Goal: Find specific page/section: Find specific page/section

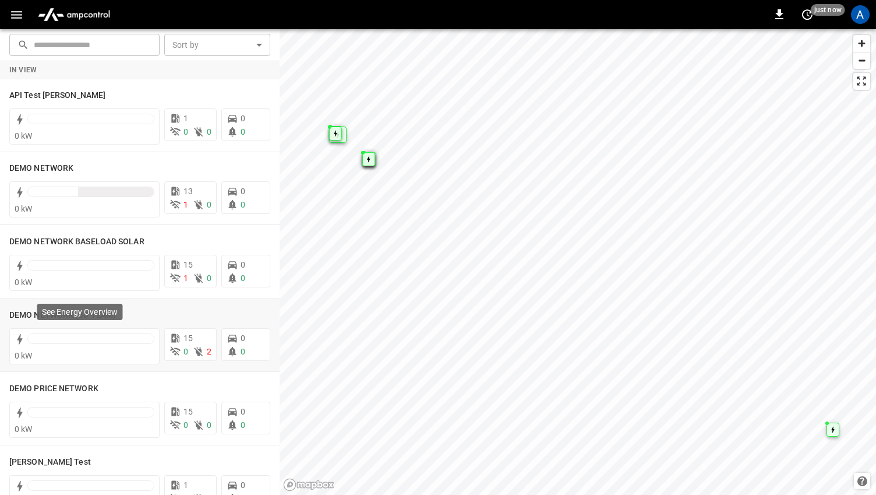
click at [52, 312] on p "See Energy Overview" at bounding box center [80, 312] width 76 height 12
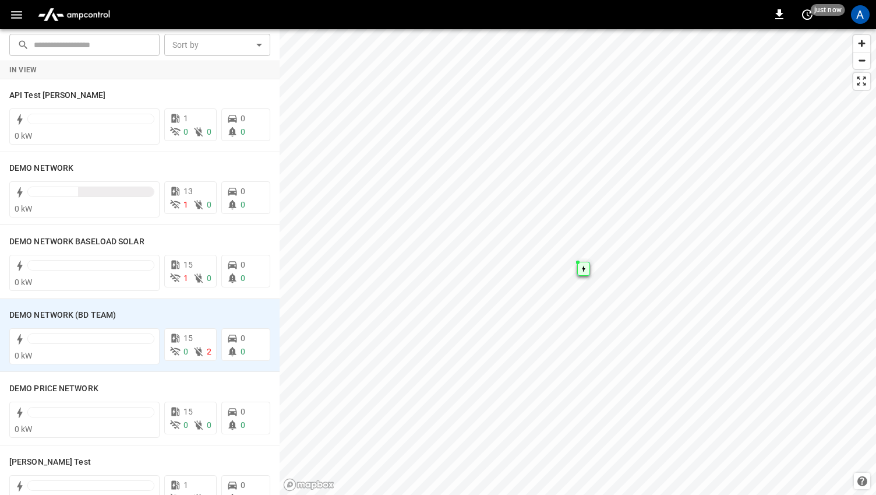
click at [13, 16] on icon "button" at bounding box center [16, 15] width 15 height 15
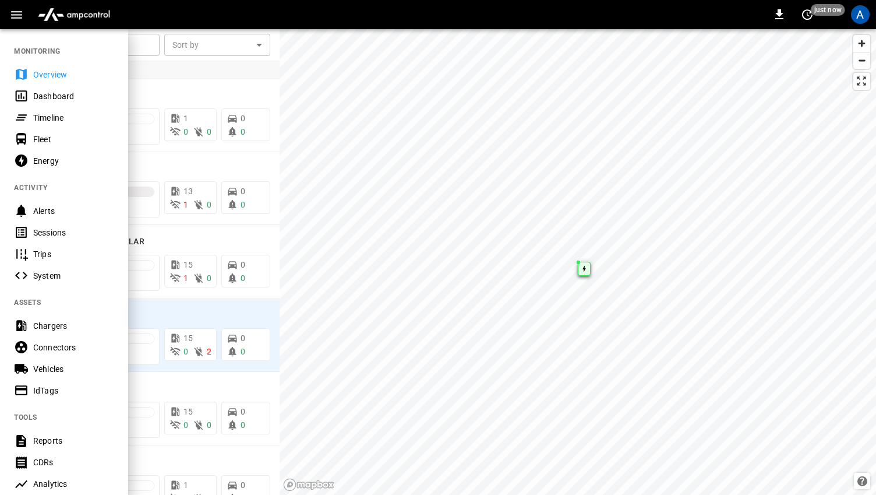
click at [42, 332] on div "Chargers" at bounding box center [64, 326] width 128 height 22
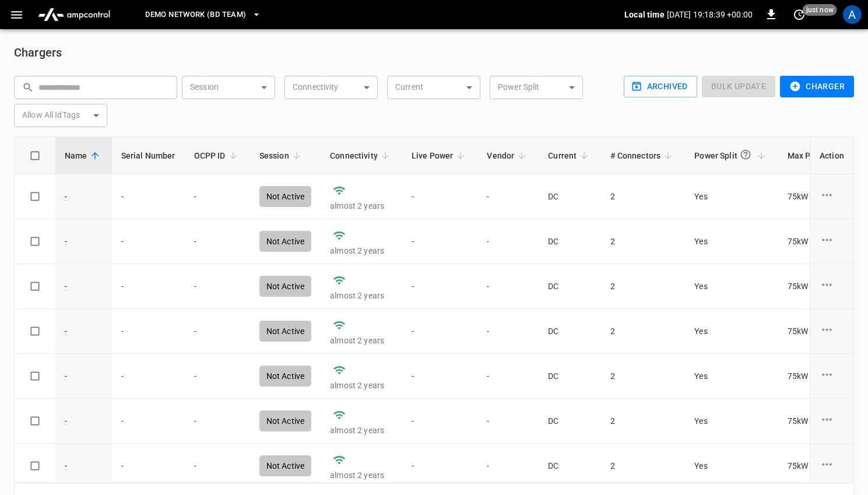
click at [205, 11] on span "DEMO NETWORK (BD TEAM)" at bounding box center [195, 14] width 101 height 13
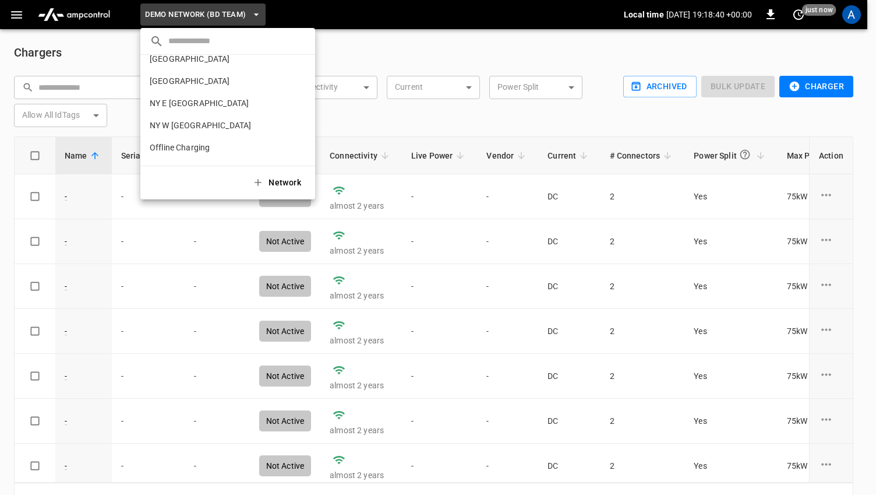
scroll to position [1072, 0]
click at [192, 147] on p "[PERSON_NAME]" at bounding box center [207, 150] width 114 height 12
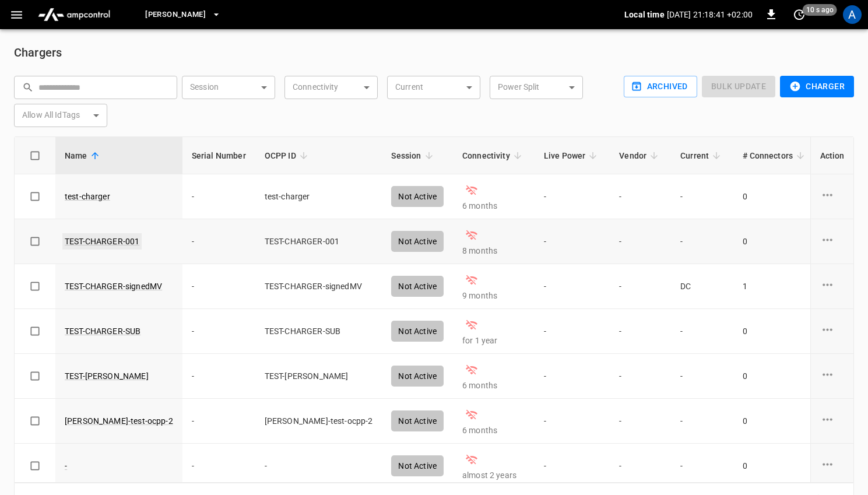
click at [84, 242] on link "TEST-CHARGER-001" at bounding box center [101, 241] width 79 height 16
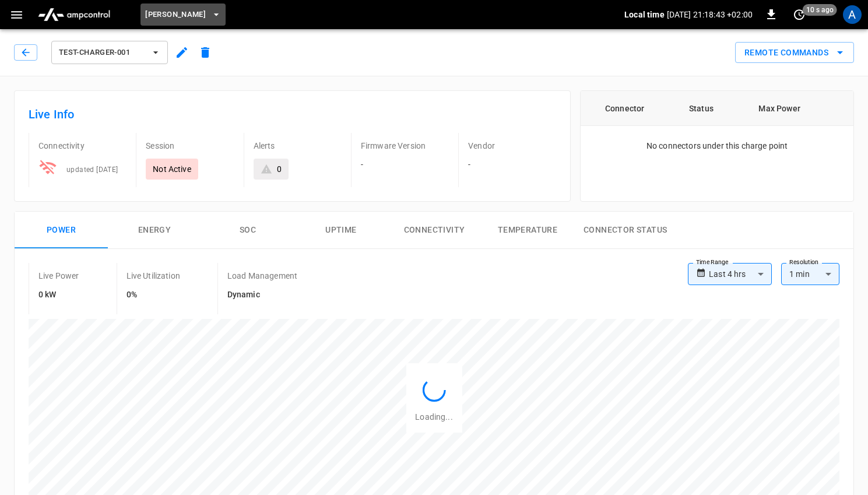
click at [189, 12] on span "[PERSON_NAME]" at bounding box center [175, 14] width 61 height 13
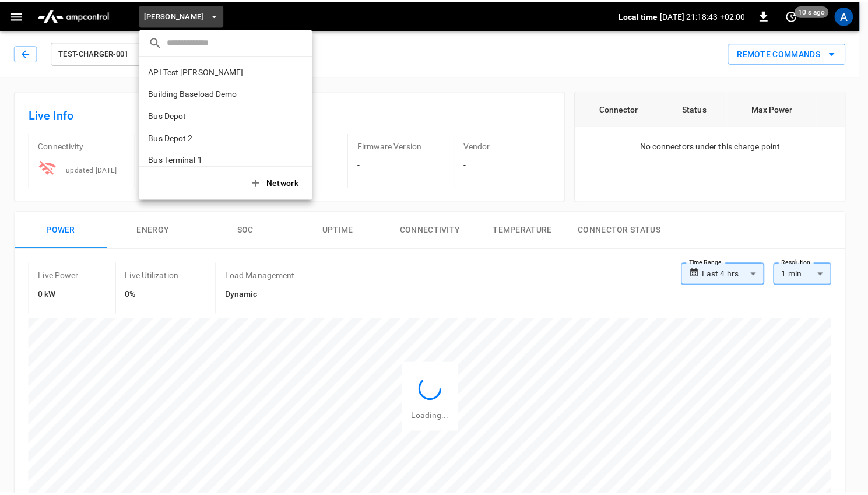
scroll to position [1072, 0]
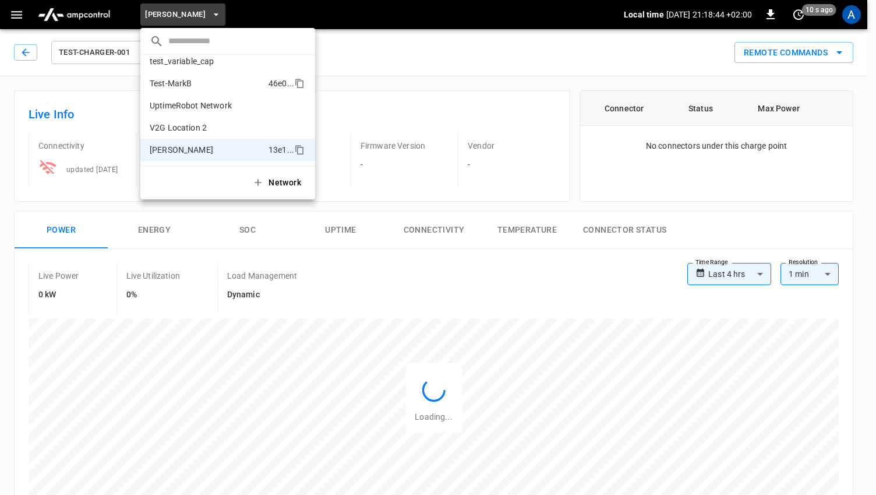
click at [195, 82] on p "Test-MarkB" at bounding box center [207, 84] width 114 height 12
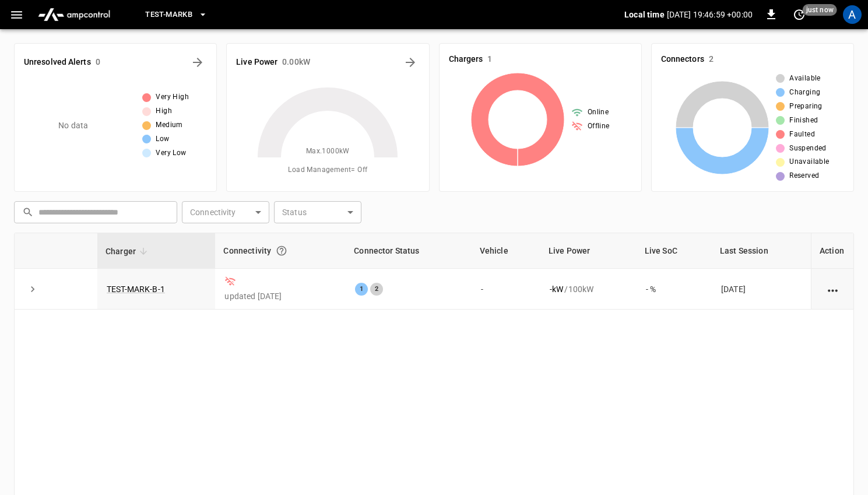
click at [178, 18] on span "Test-MarkB" at bounding box center [168, 14] width 47 height 13
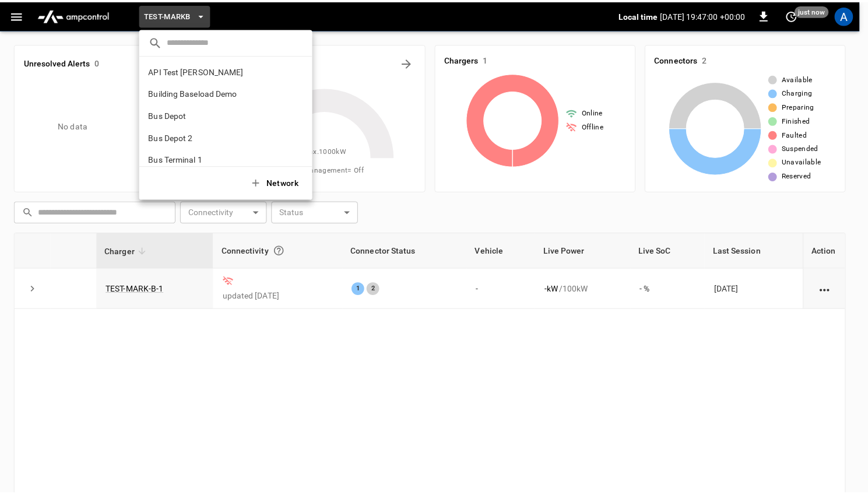
scroll to position [1072, 0]
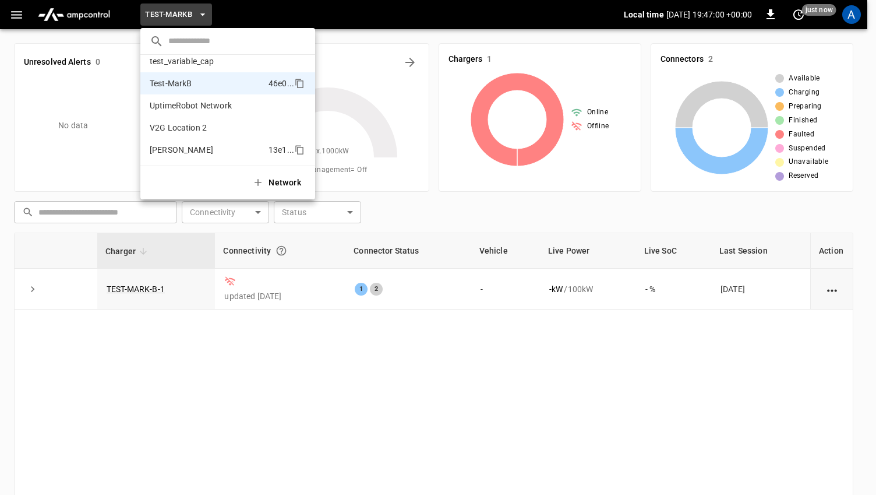
click at [198, 139] on li "[PERSON_NAME] 13e1 ..." at bounding box center [227, 150] width 175 height 22
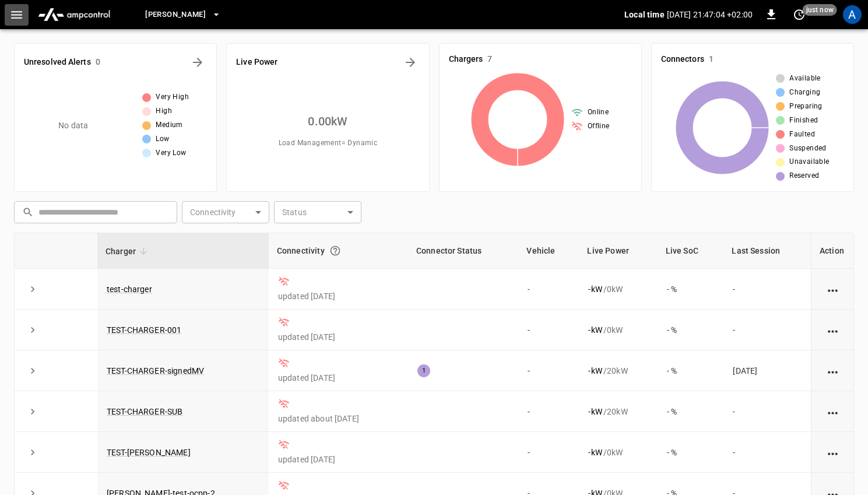
click at [19, 16] on icon "button" at bounding box center [16, 15] width 15 height 15
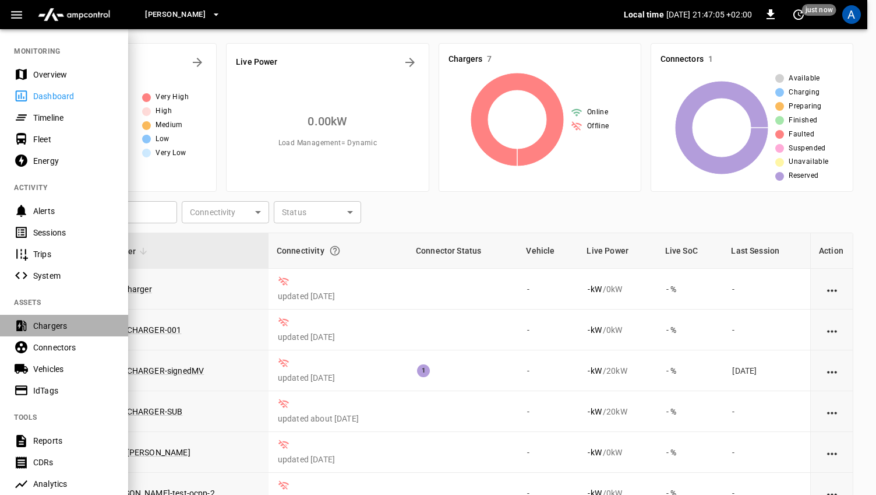
click at [60, 330] on div "Chargers" at bounding box center [73, 326] width 81 height 12
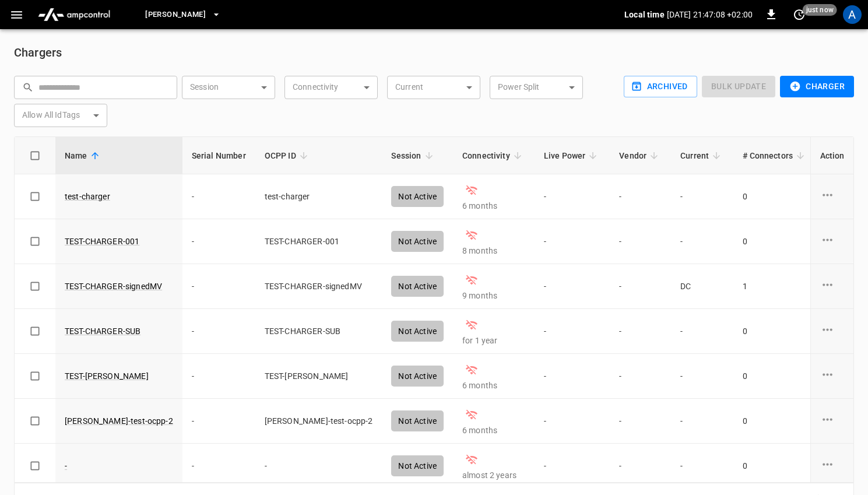
click at [178, 12] on span "[PERSON_NAME]" at bounding box center [175, 14] width 61 height 13
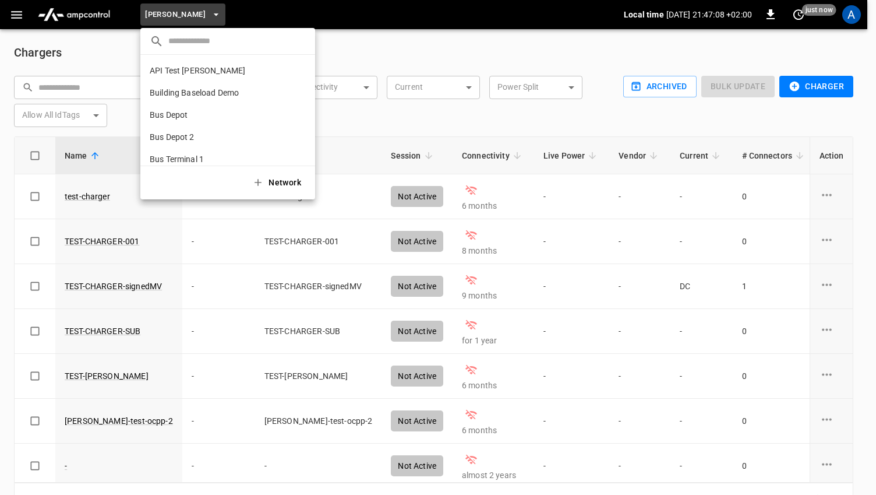
scroll to position [1072, 0]
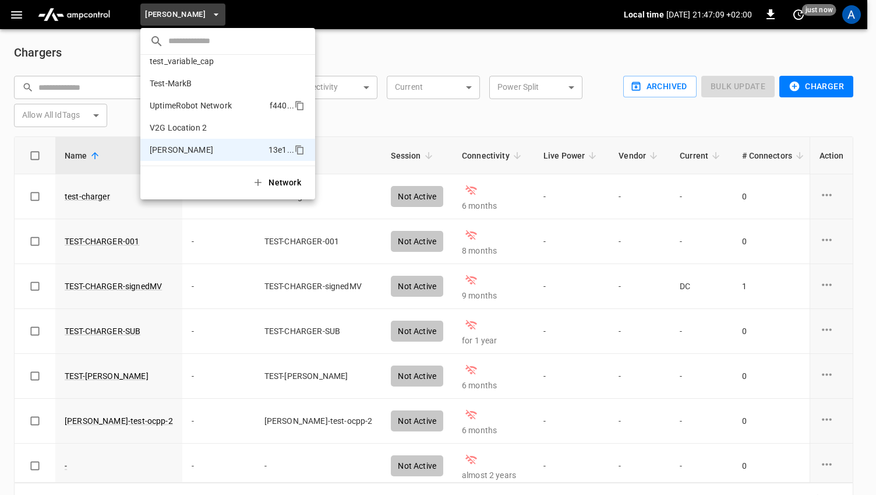
click at [184, 105] on p "UptimeRobot Network" at bounding box center [207, 106] width 115 height 12
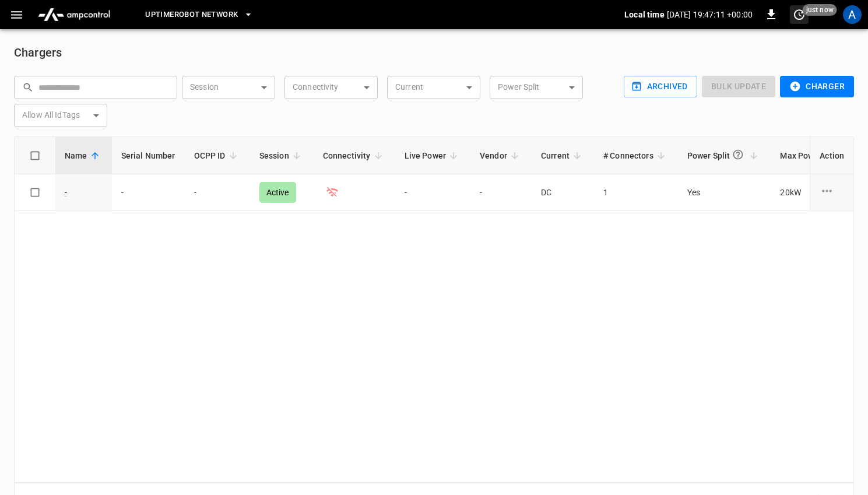
click at [798, 16] on icon "set refresh interval" at bounding box center [799, 15] width 14 height 14
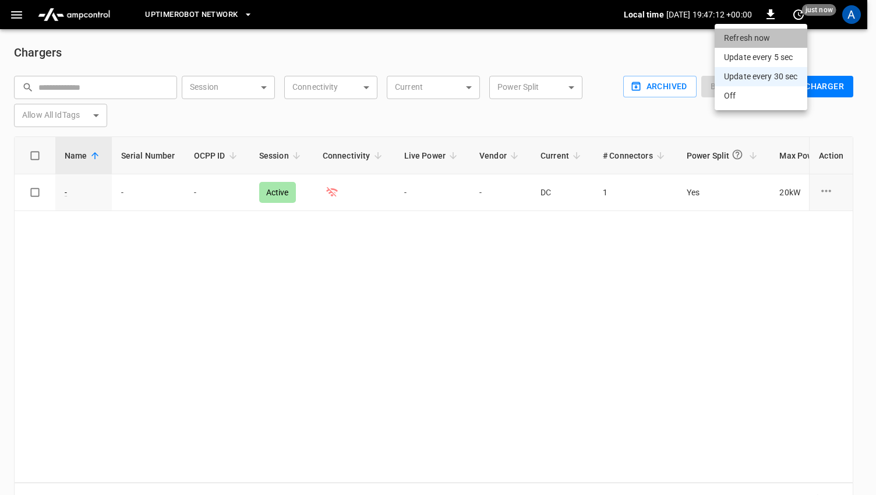
click at [796, 36] on li "Refresh now" at bounding box center [761, 38] width 93 height 19
click at [397, 51] on div at bounding box center [438, 247] width 876 height 495
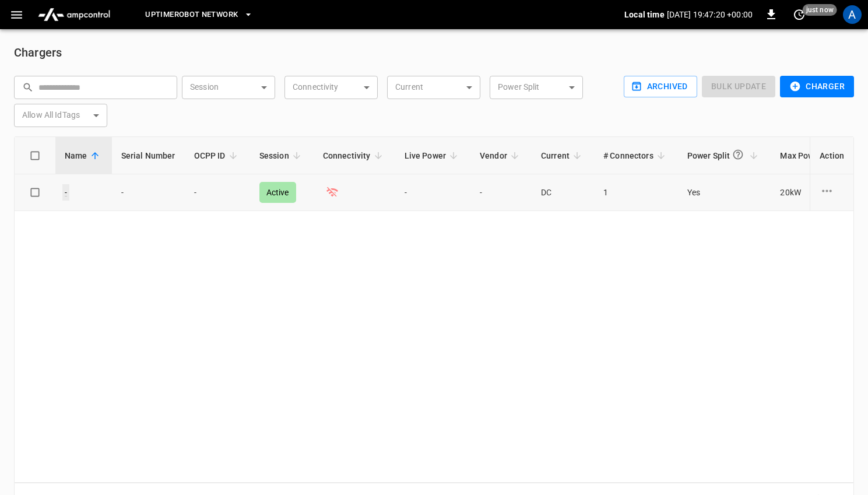
click at [66, 190] on link "-" at bounding box center [65, 192] width 7 height 16
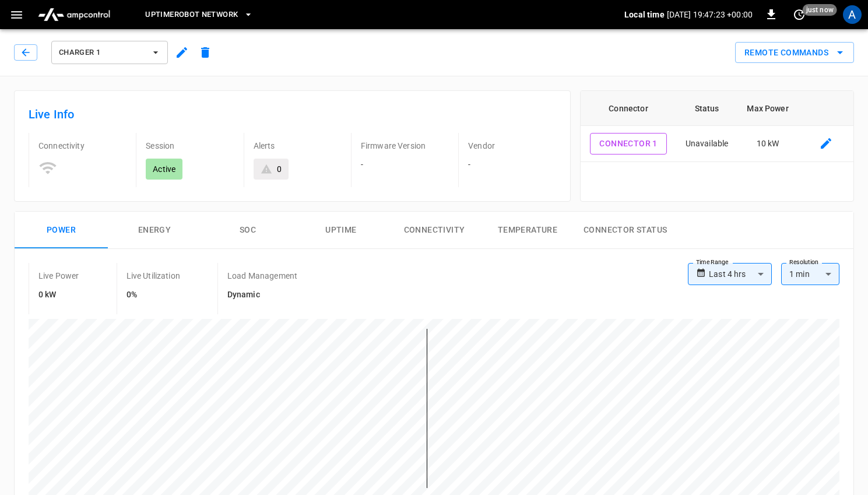
click at [218, 15] on span "UptimeRobot Network" at bounding box center [191, 14] width 93 height 13
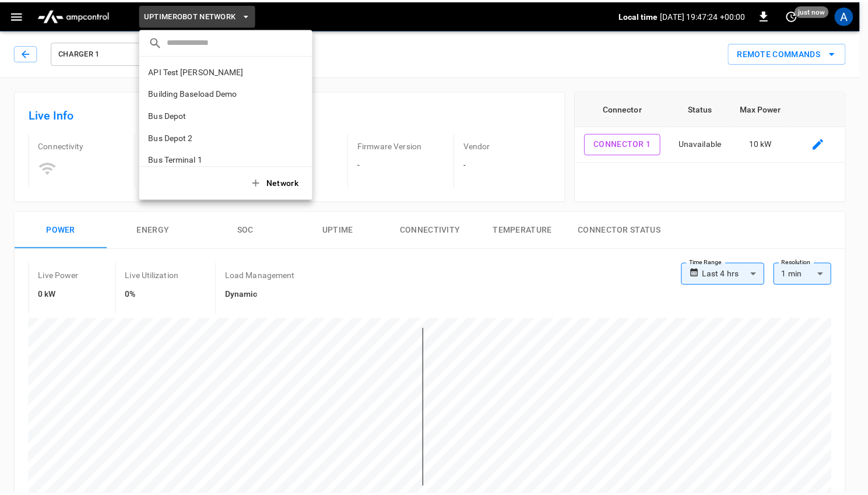
scroll to position [1072, 0]
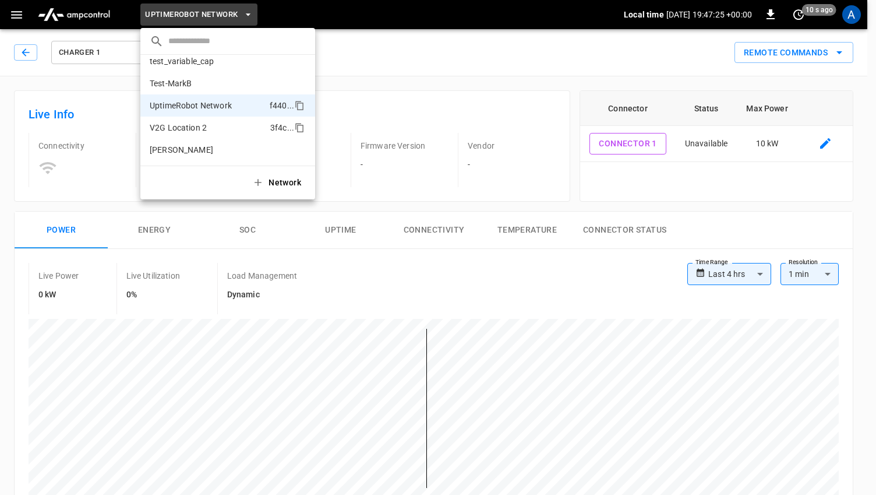
click at [206, 129] on p "V2G Location 2" at bounding box center [208, 128] width 116 height 12
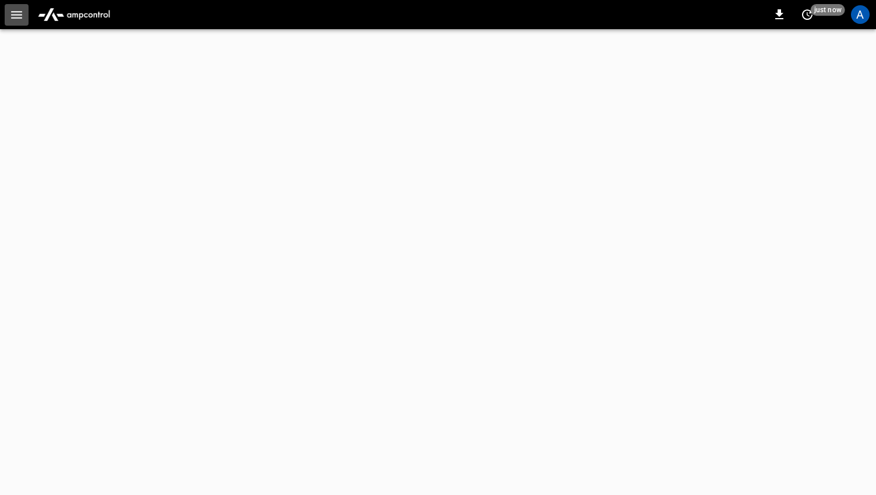
click at [16, 12] on icon "button" at bounding box center [16, 15] width 15 height 15
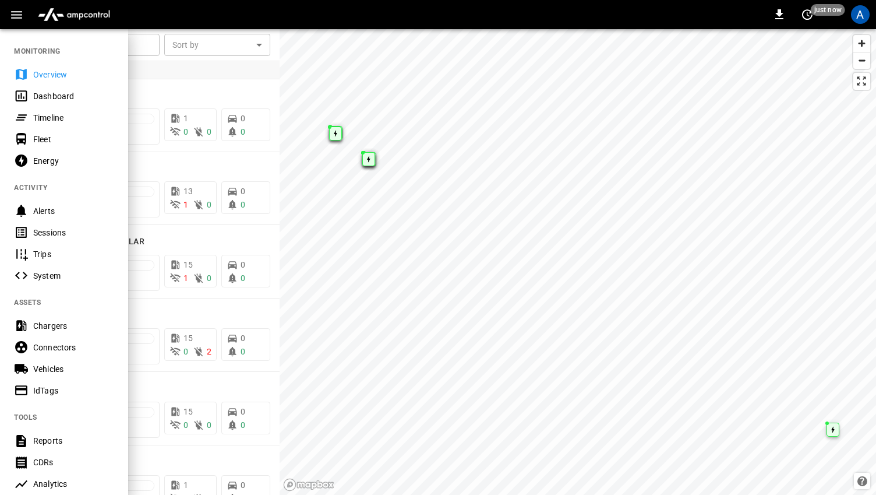
click at [53, 362] on div "Vehicles" at bounding box center [64, 369] width 128 height 22
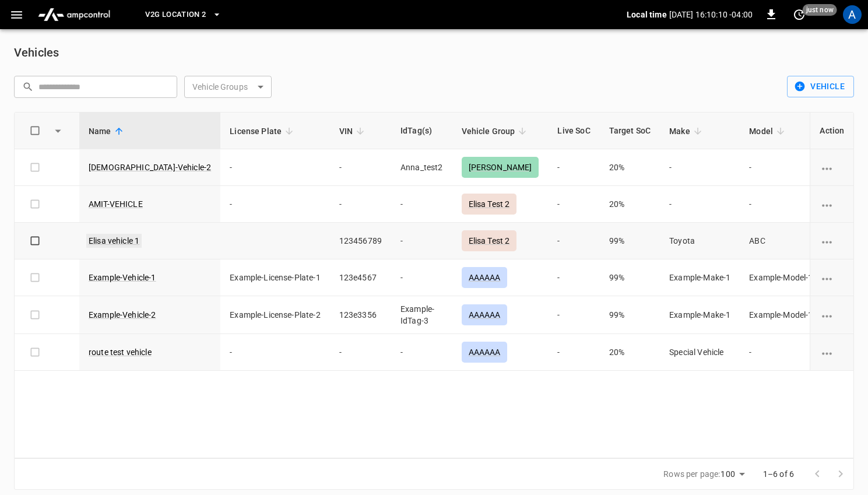
click at [112, 239] on link "Elisa vehicle 1" at bounding box center [113, 241] width 55 height 14
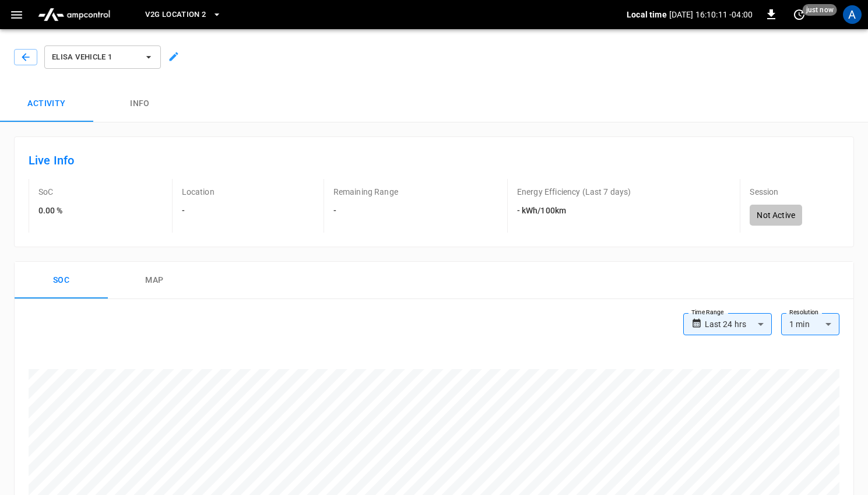
click at [195, 16] on span "V2G Location 2" at bounding box center [175, 14] width 61 height 13
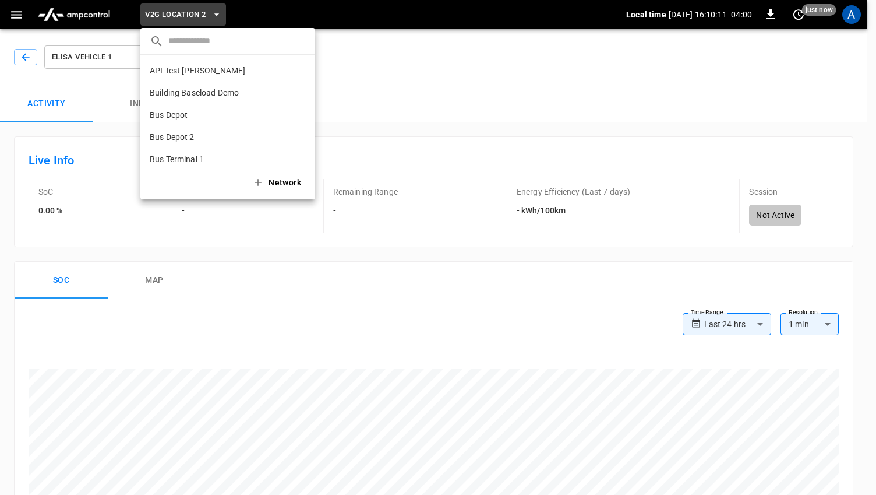
scroll to position [1072, 0]
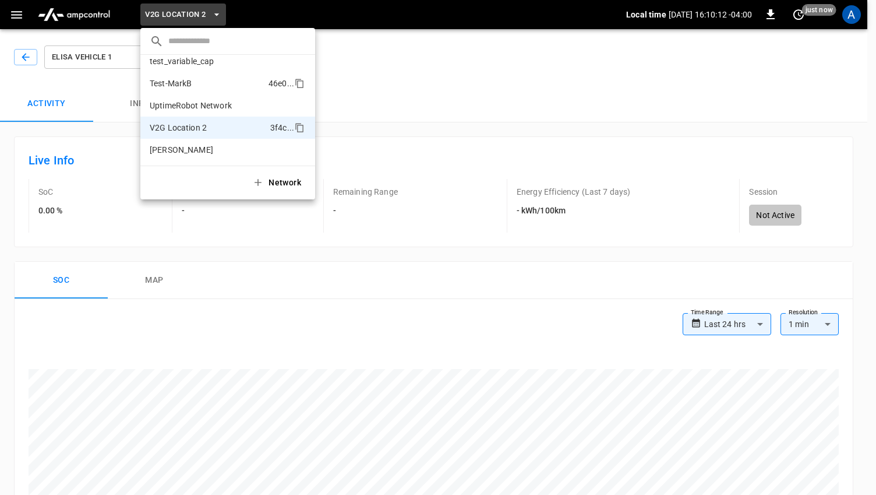
click at [210, 86] on p "Test-MarkB" at bounding box center [207, 84] width 114 height 12
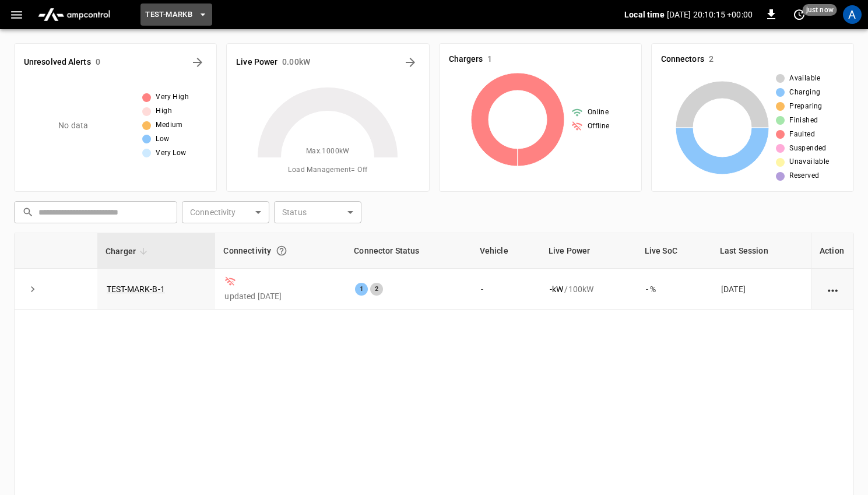
click at [186, 13] on span "Test-MarkB" at bounding box center [168, 14] width 47 height 13
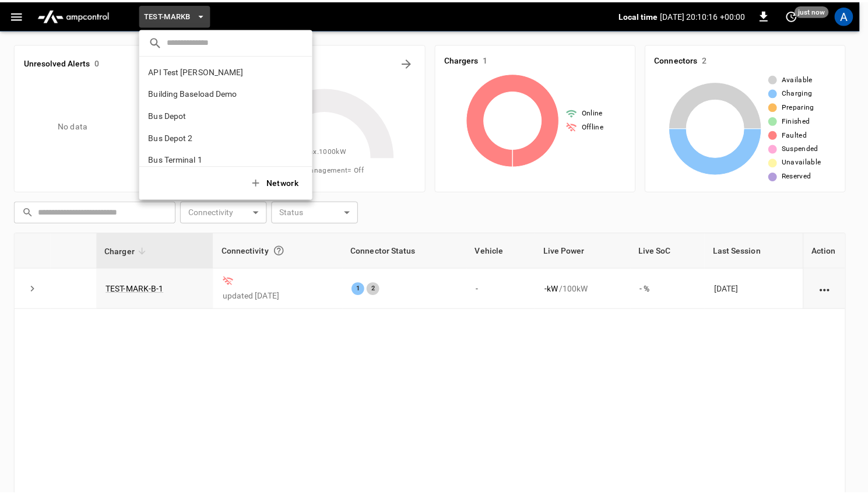
scroll to position [1072, 0]
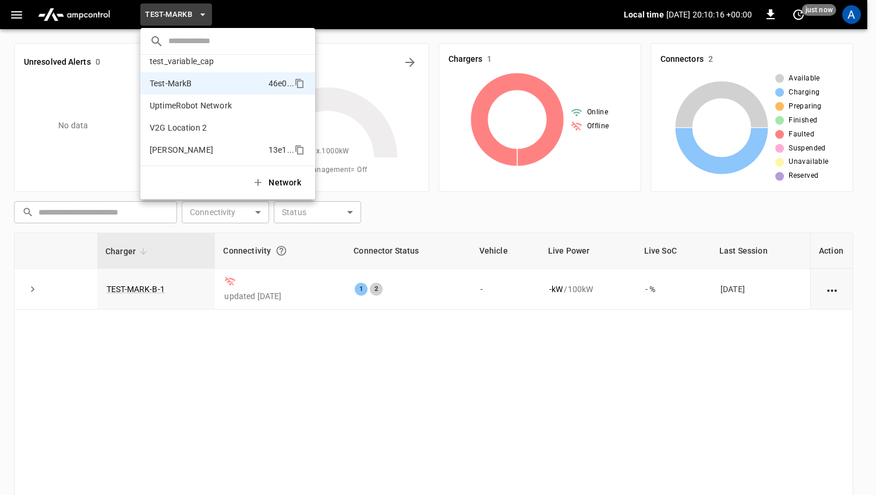
click at [191, 152] on p "[PERSON_NAME]" at bounding box center [207, 150] width 114 height 12
